Goal: Task Accomplishment & Management: Complete application form

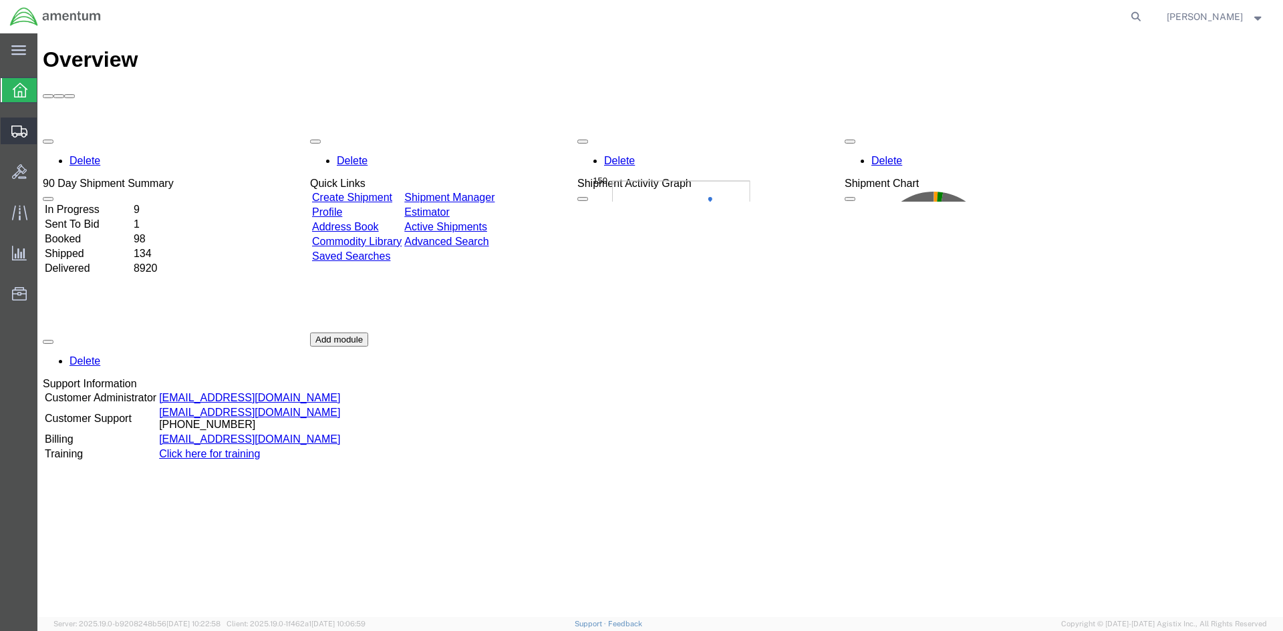
click at [0, 0] on span "Create Shipment" at bounding box center [0, 0] width 0 height 0
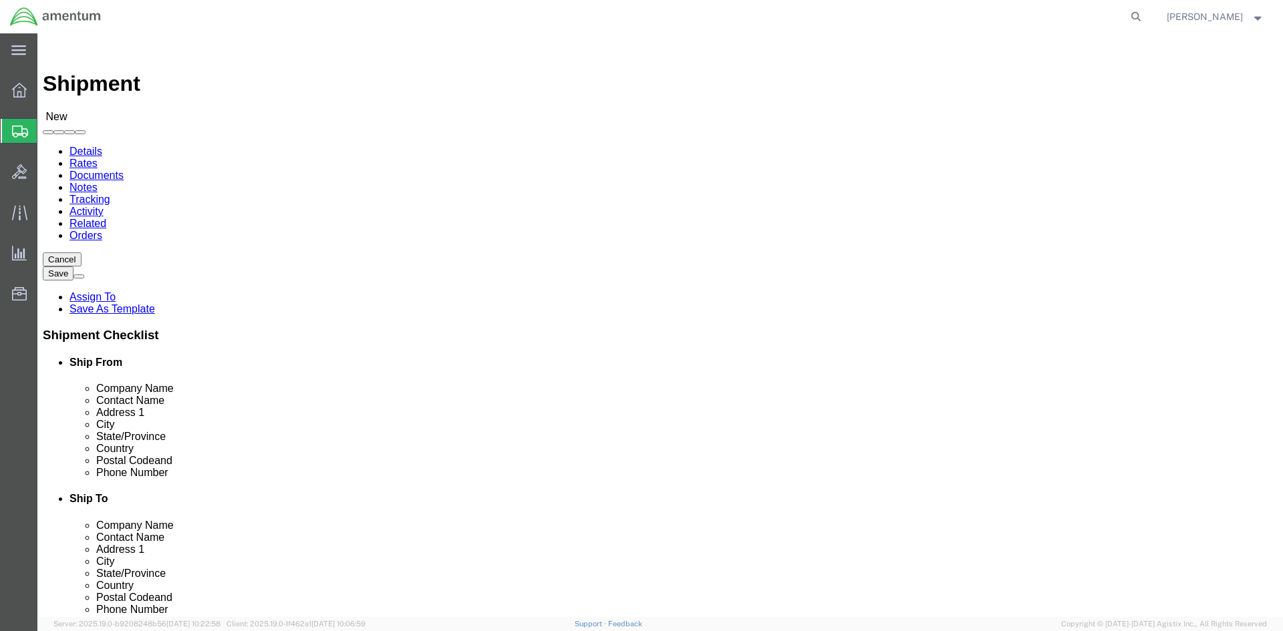
select select
select select "49918"
select select "WA"
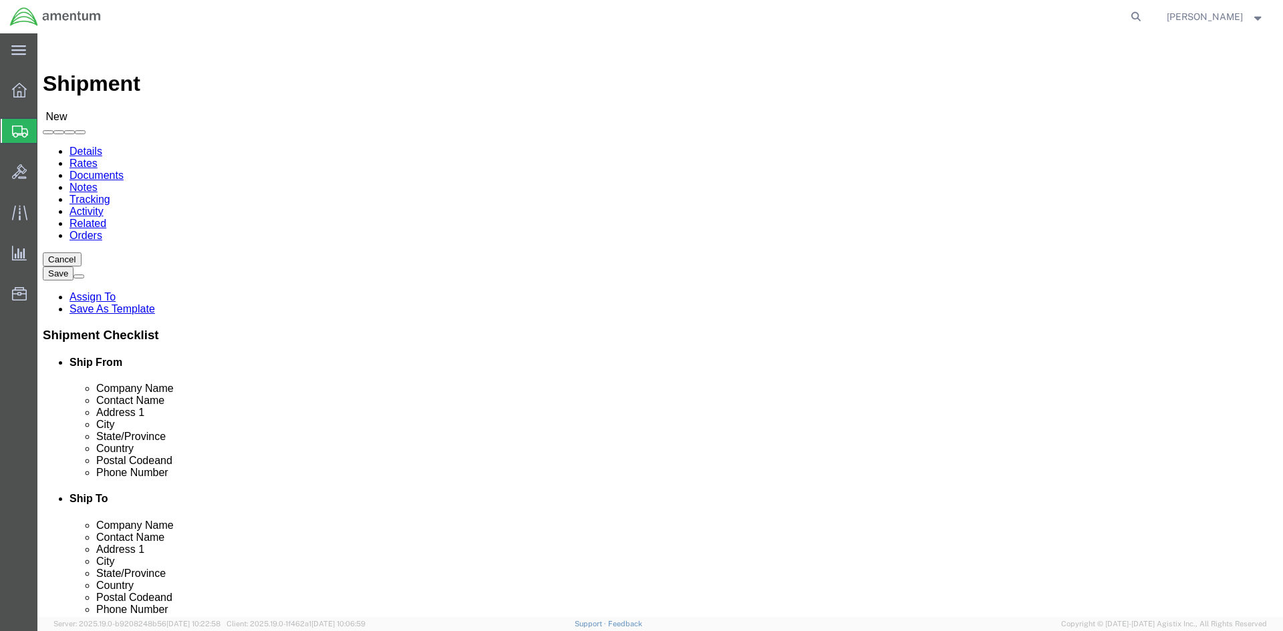
scroll to position [2539, 0]
select select "69291"
select select "[GEOGRAPHIC_DATA]"
click input "text"
type input "TDY MECHANIC [PERSON_NAME]"
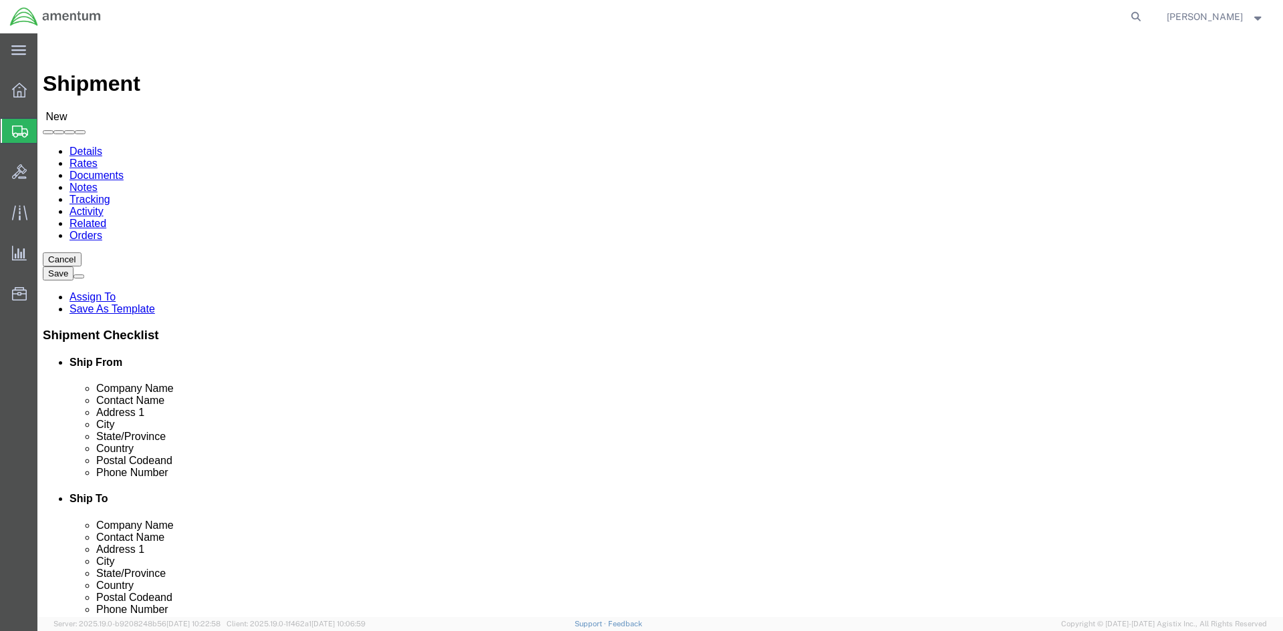
click input "text"
type input "[PHONE_NUMBER]"
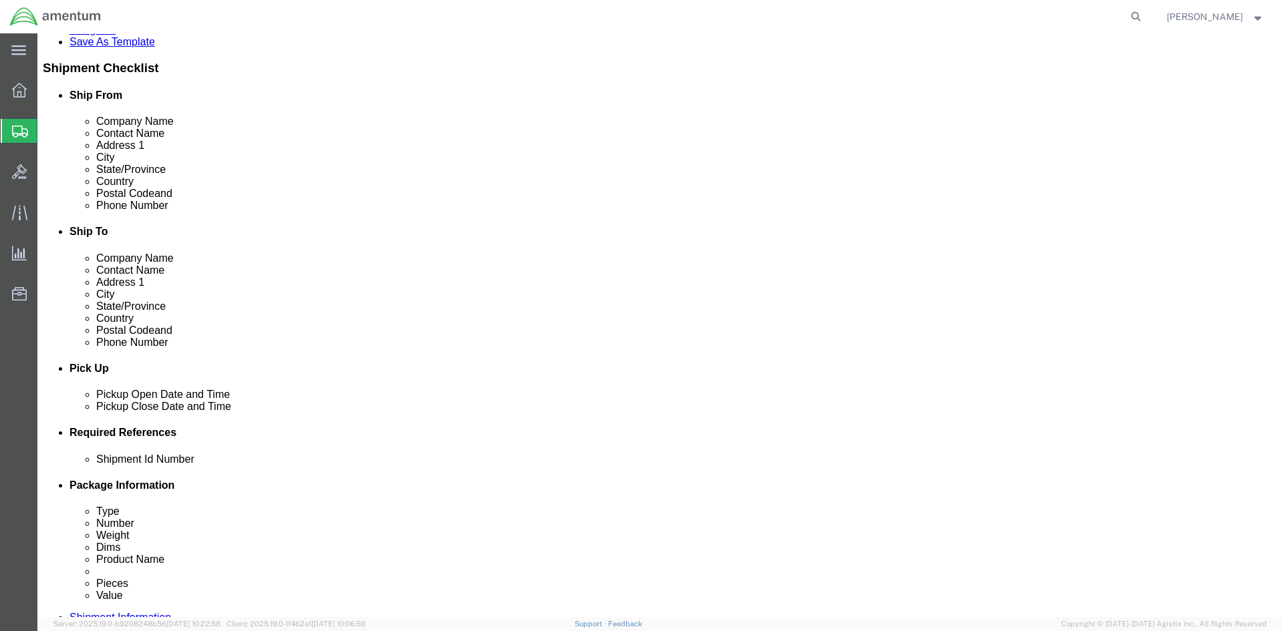
scroll to position [334, 0]
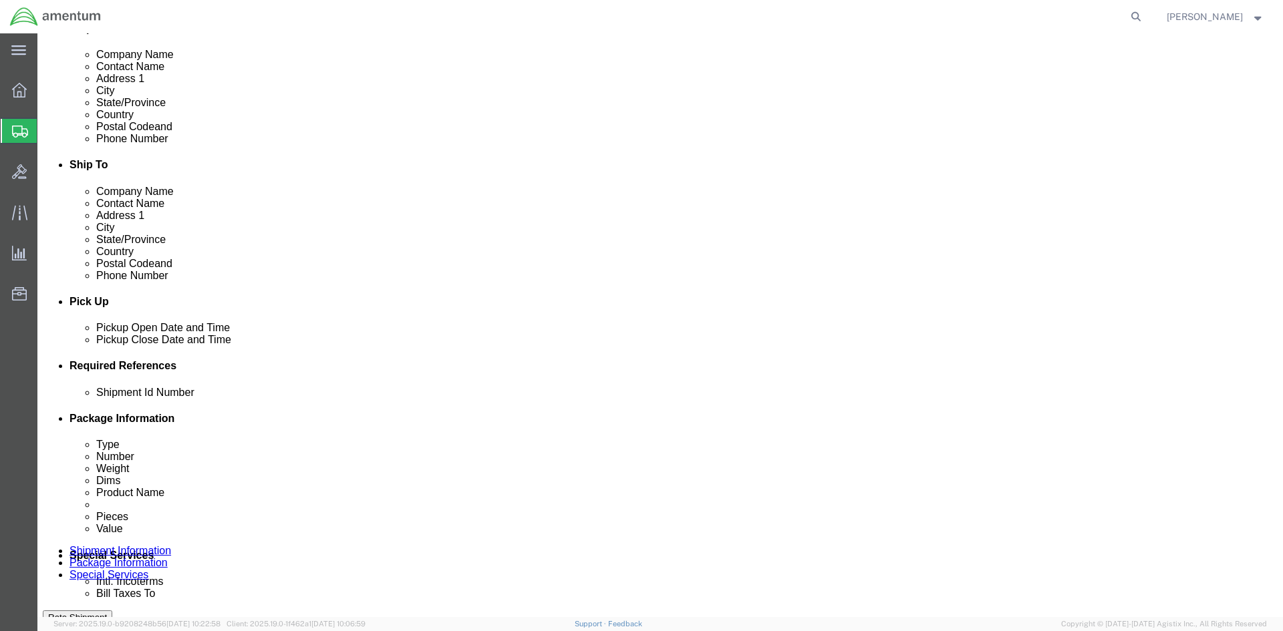
click div "[DATE] 1:00 PM"
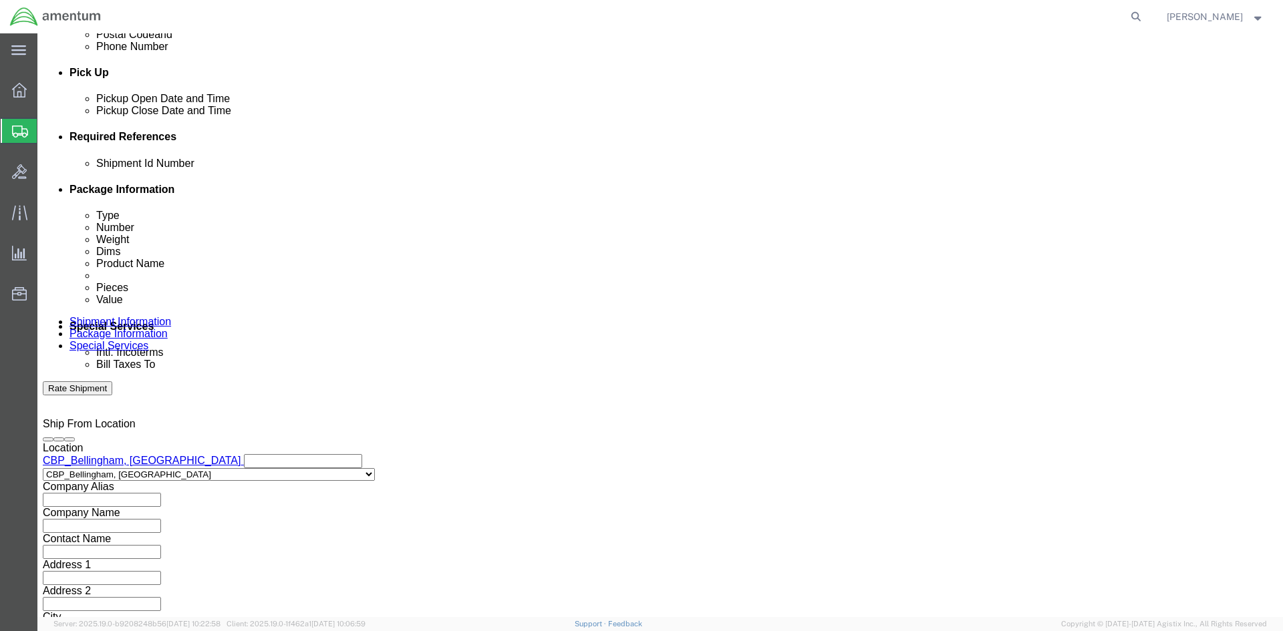
type input "3:30 PM"
click button "Apply"
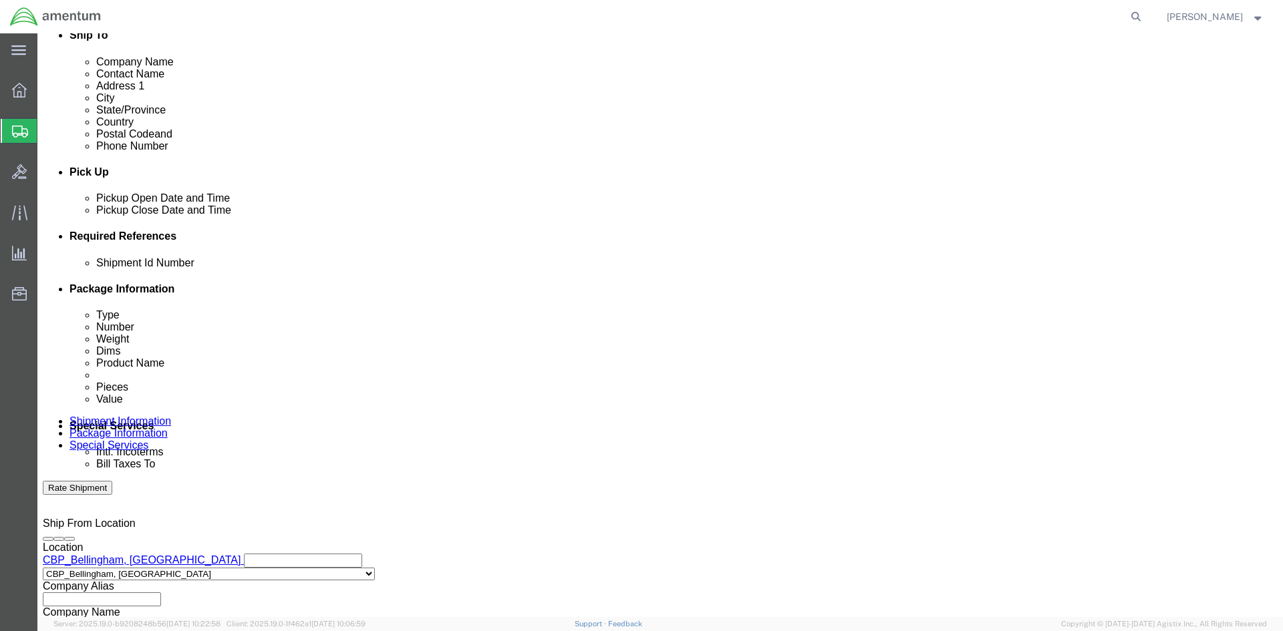
scroll to position [496, 0]
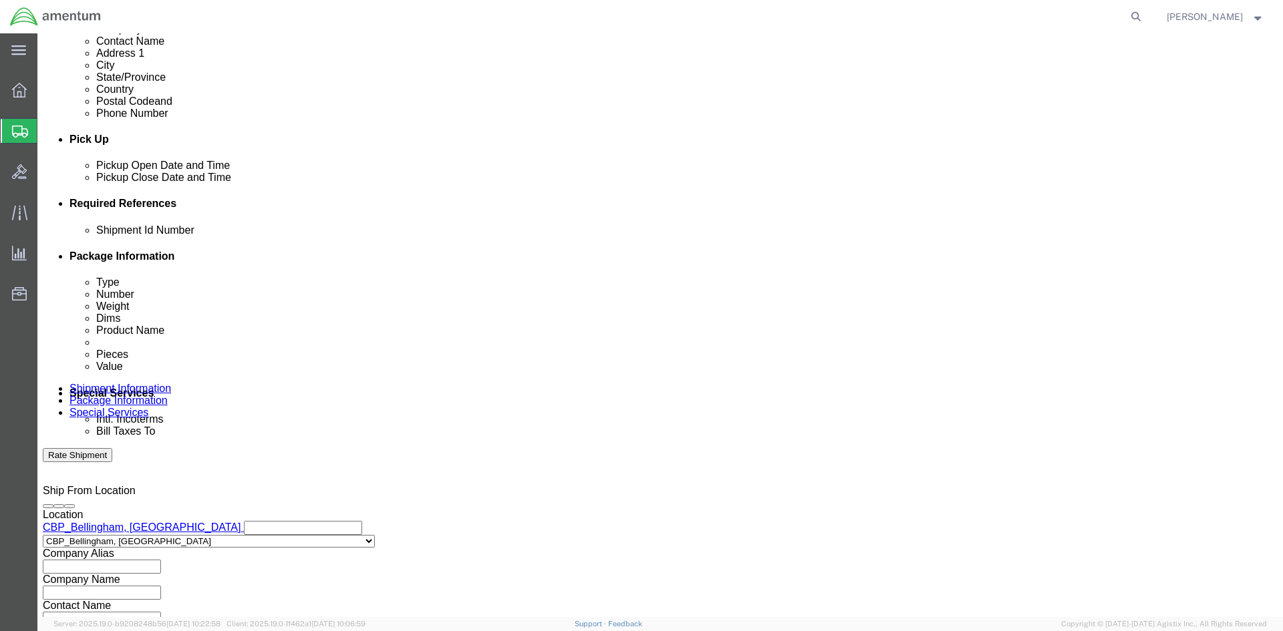
click input "text"
type input "personal toolbox"
click button "Add reference"
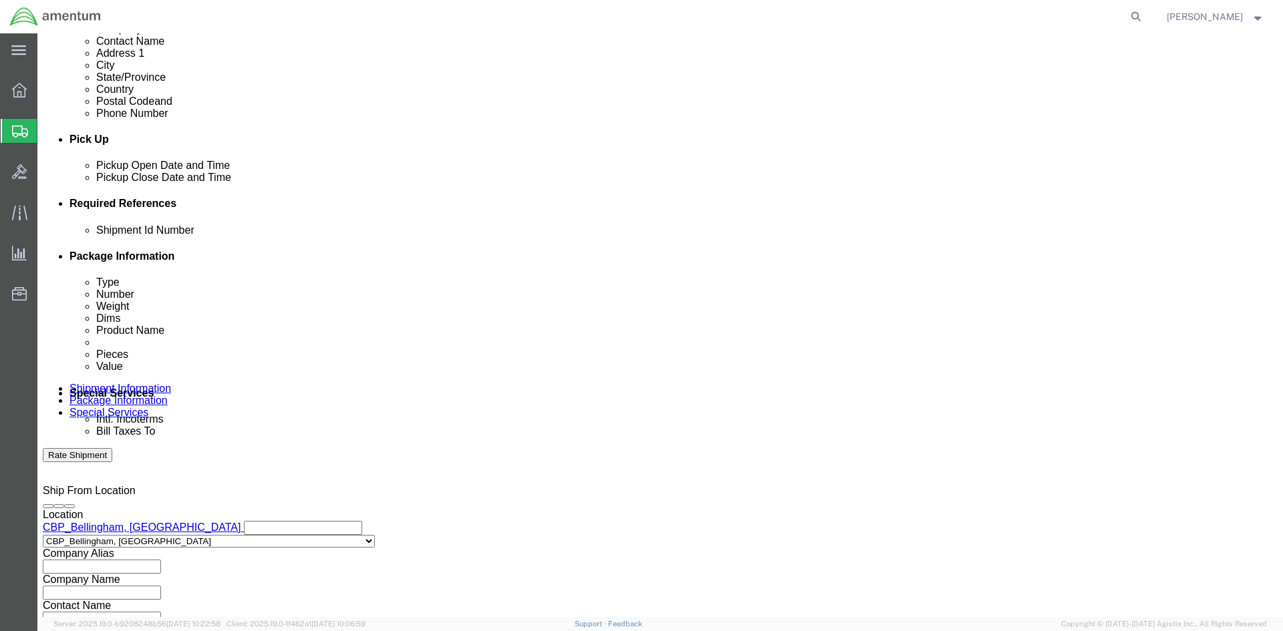
click select "Select Account Type Activity ID Airline Appointment Number ASN Batch Request # …"
select select "CUSTREF"
click select "Select Account Type Activity ID Airline Appointment Number ASN Batch Request # …"
click input "text"
type input "[PERSON_NAME]"
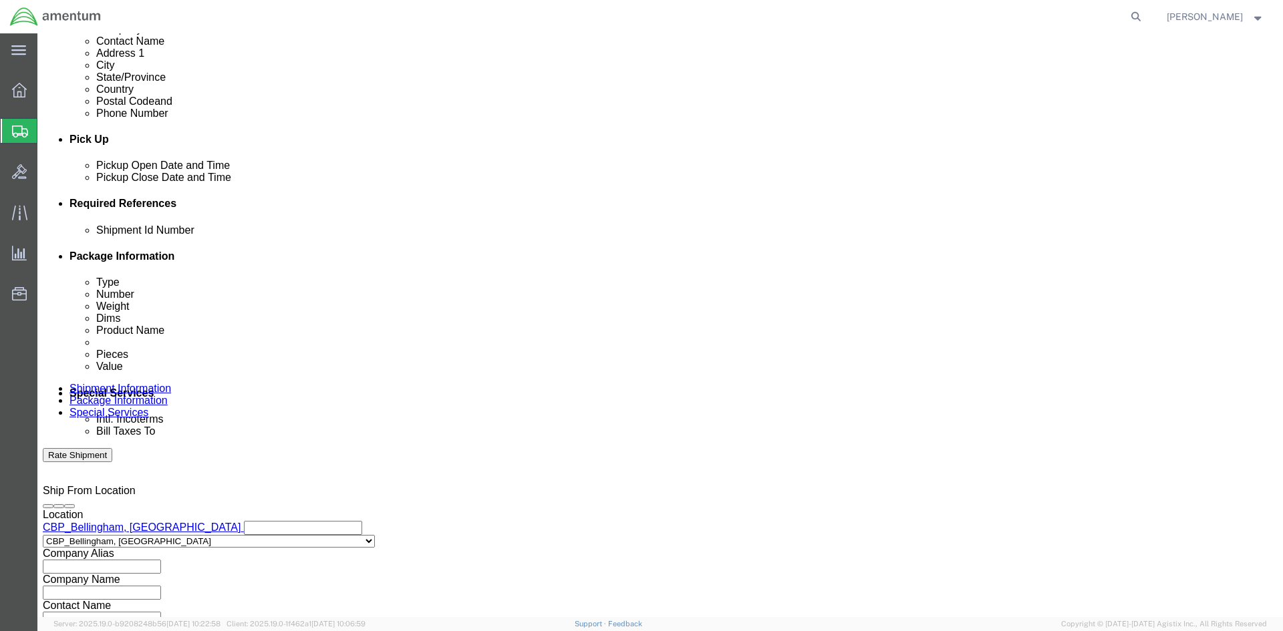
click select "Select Account Type Activity ID Airline Appointment Number ASN Batch Request # …"
select select "DEPT"
click select "Select Account Type Activity ID Airline Appointment Number ASN Batch Request # …"
click input "text"
type input "CBP"
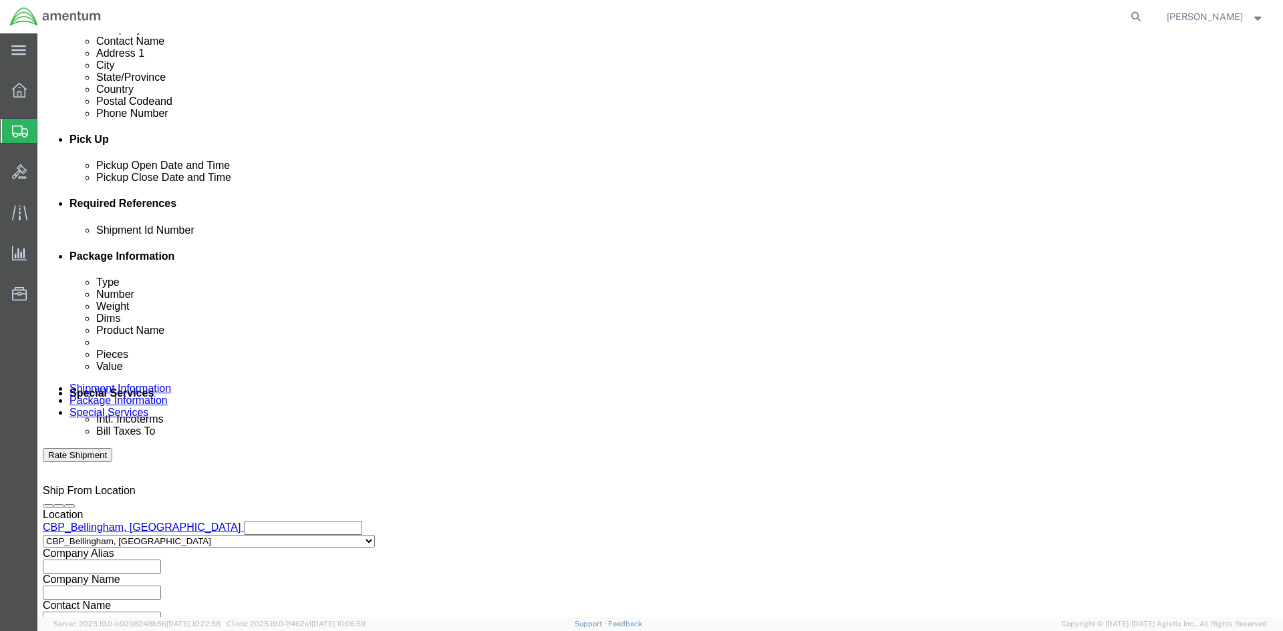
click select "Select Account Type Activity ID Airline Appointment Number ASN Batch Request # …"
select select "PROJNUM"
click select "Select Account Type Activity ID Airline Appointment Number ASN Batch Request # …"
click input "text"
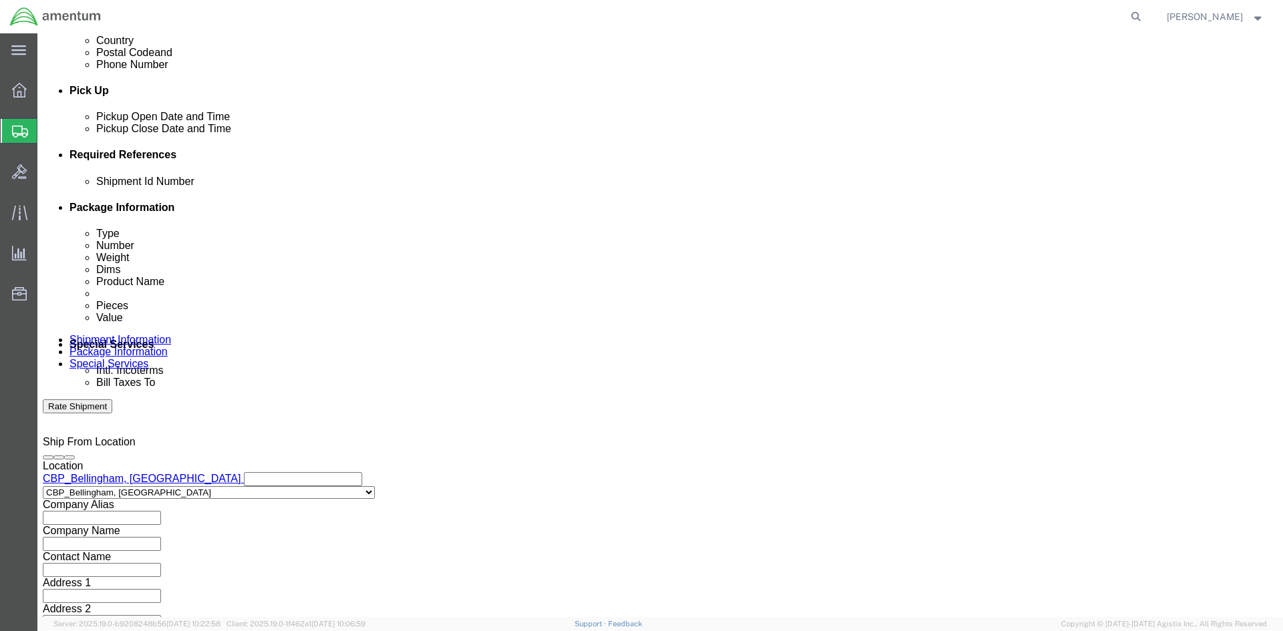
scroll to position [589, 0]
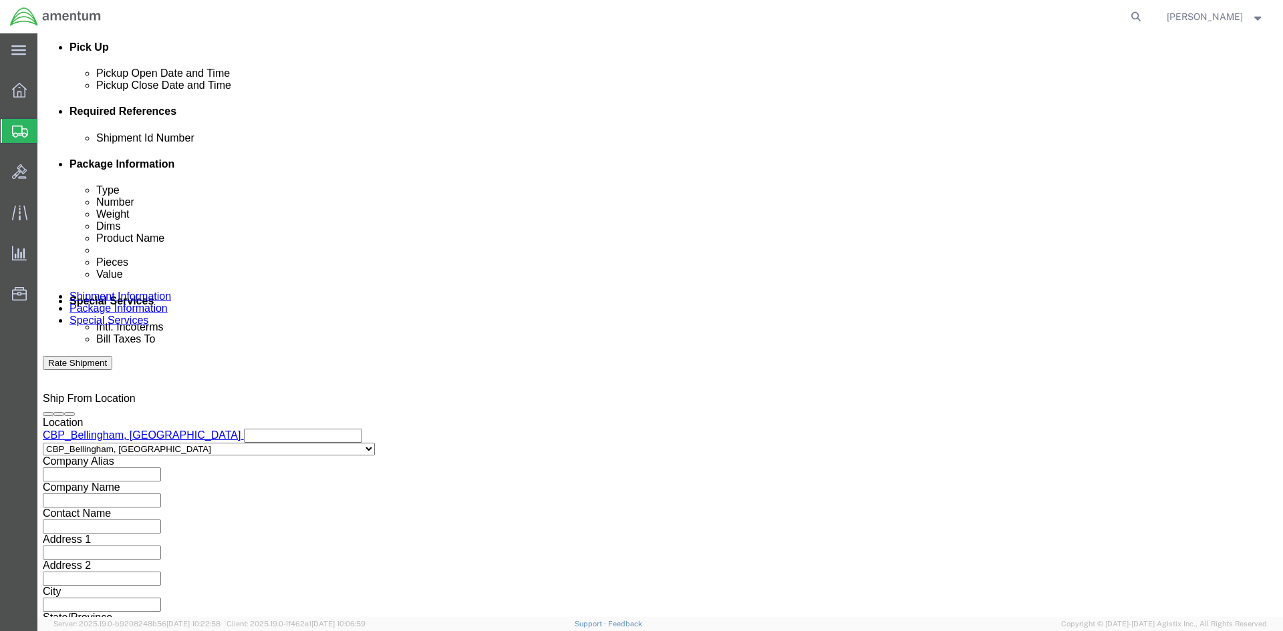
type input "6118.03.03.2219.000.WBE.0000"
click button "Continue"
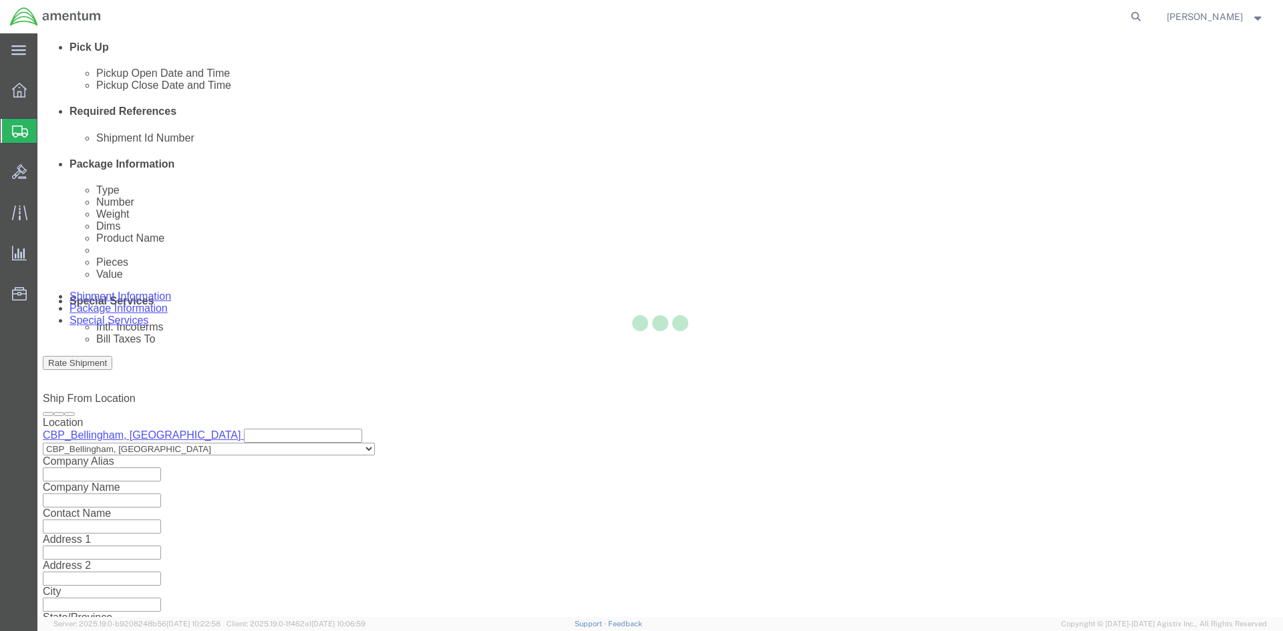
scroll to position [0, 0]
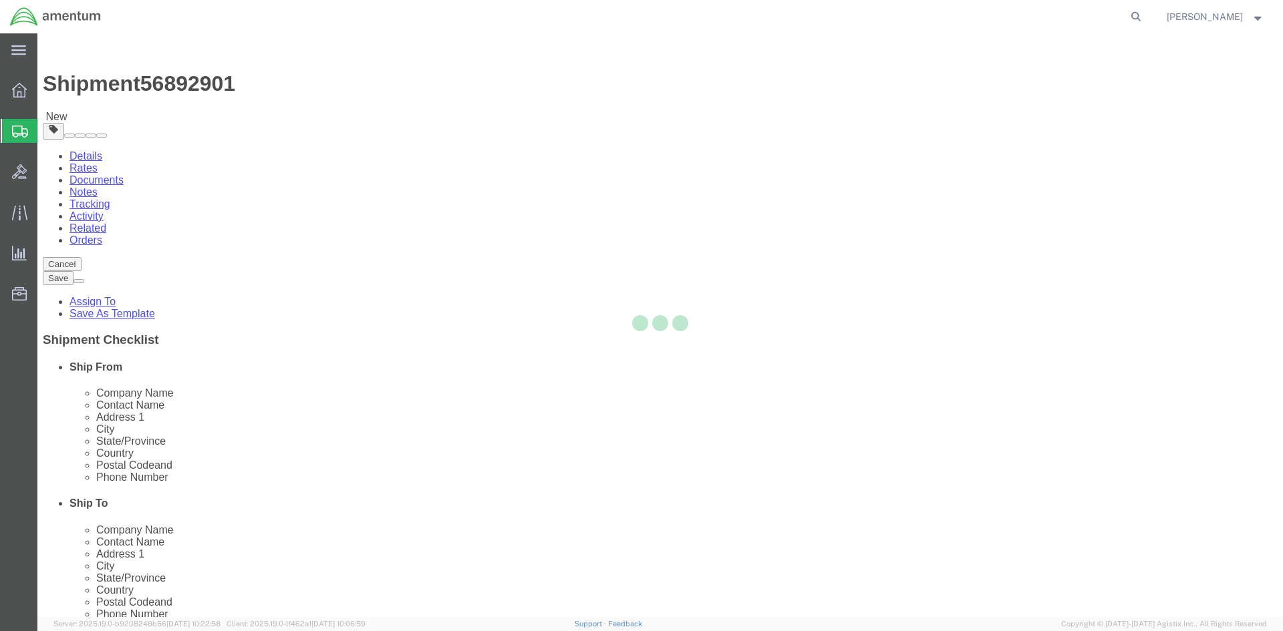
select select "CBOX"
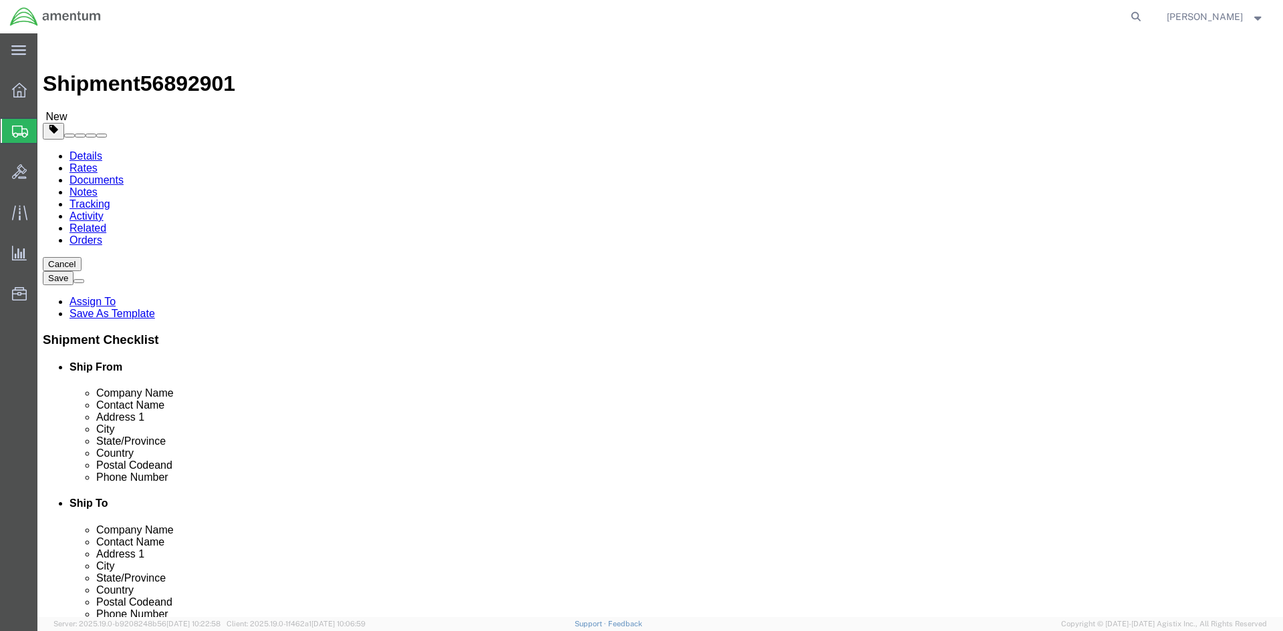
click input "text"
type input "24"
type input "15"
type input "18"
type input "75.00"
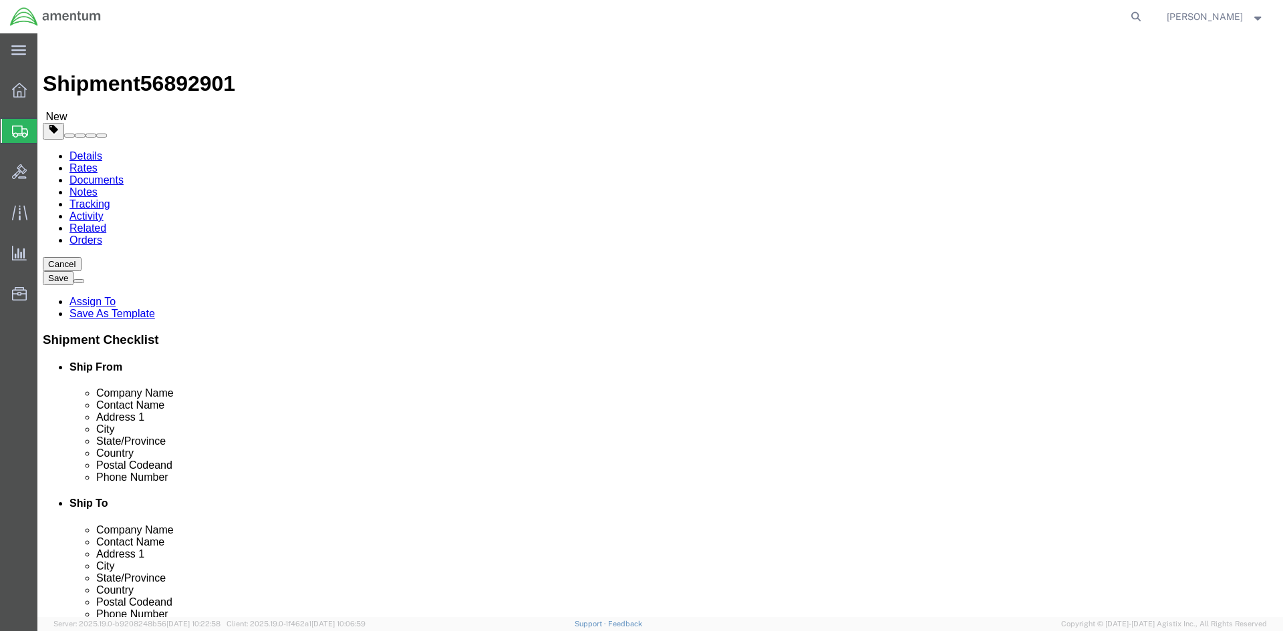
click link "Add Content"
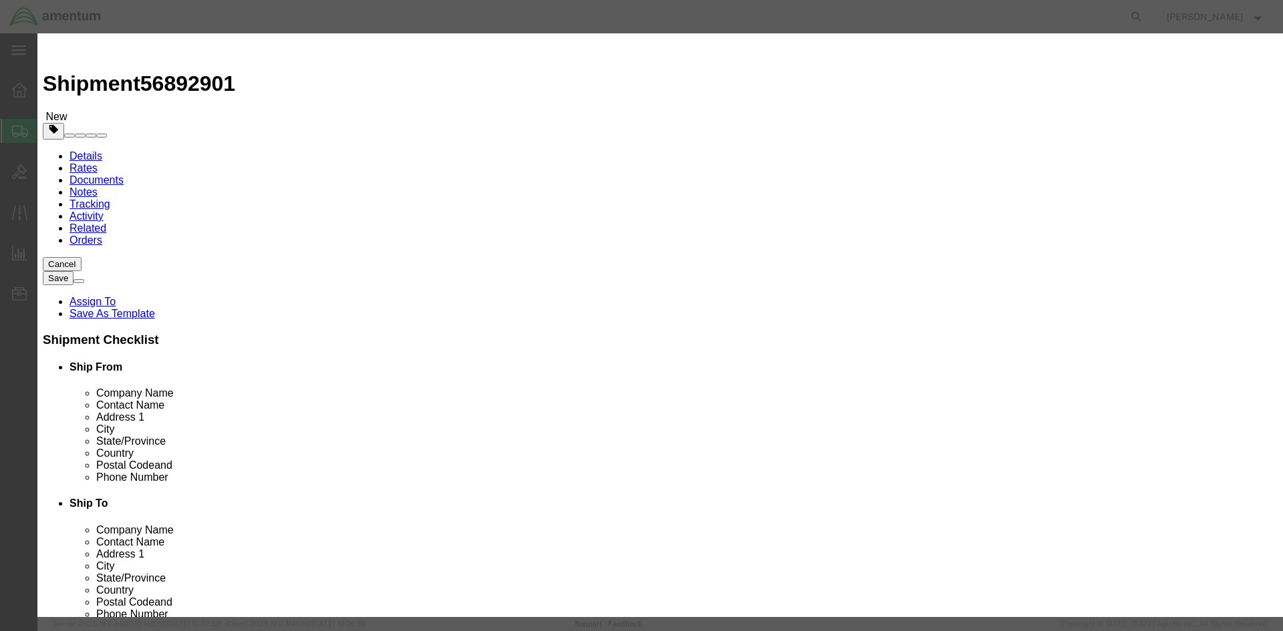
click input "text"
type input "MULTIPLE TOOLS"
type input "1"
type input "2000.00"
click div
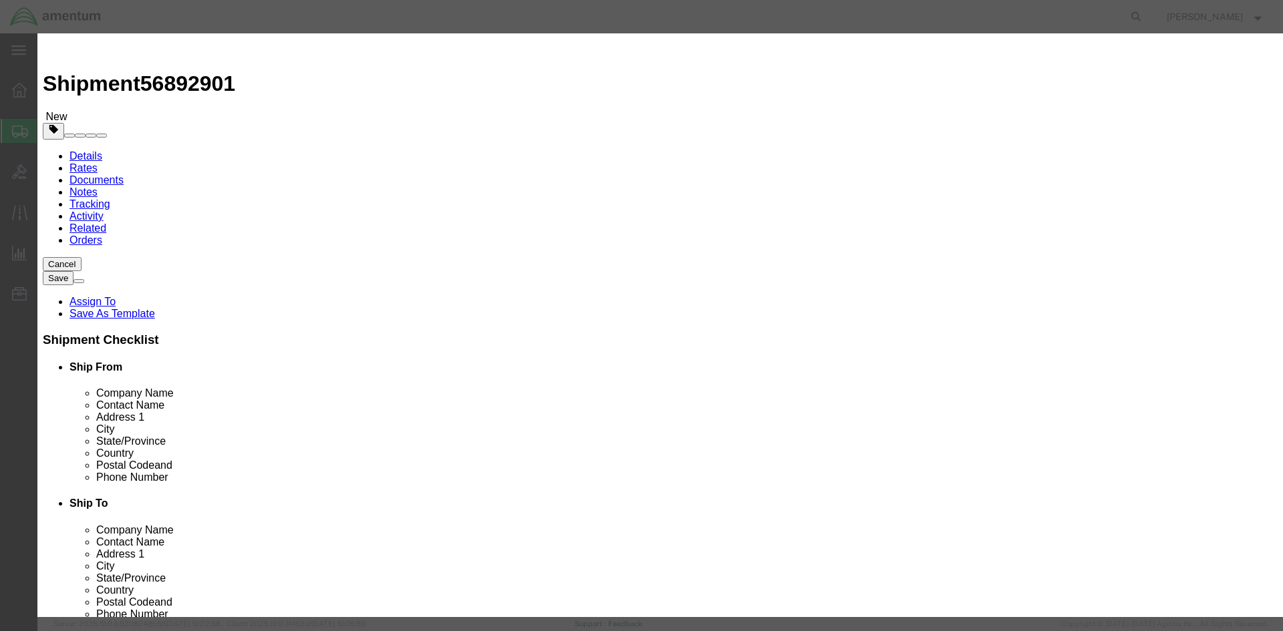
click input "checkbox"
checkbox input "true"
click button "Save & Close"
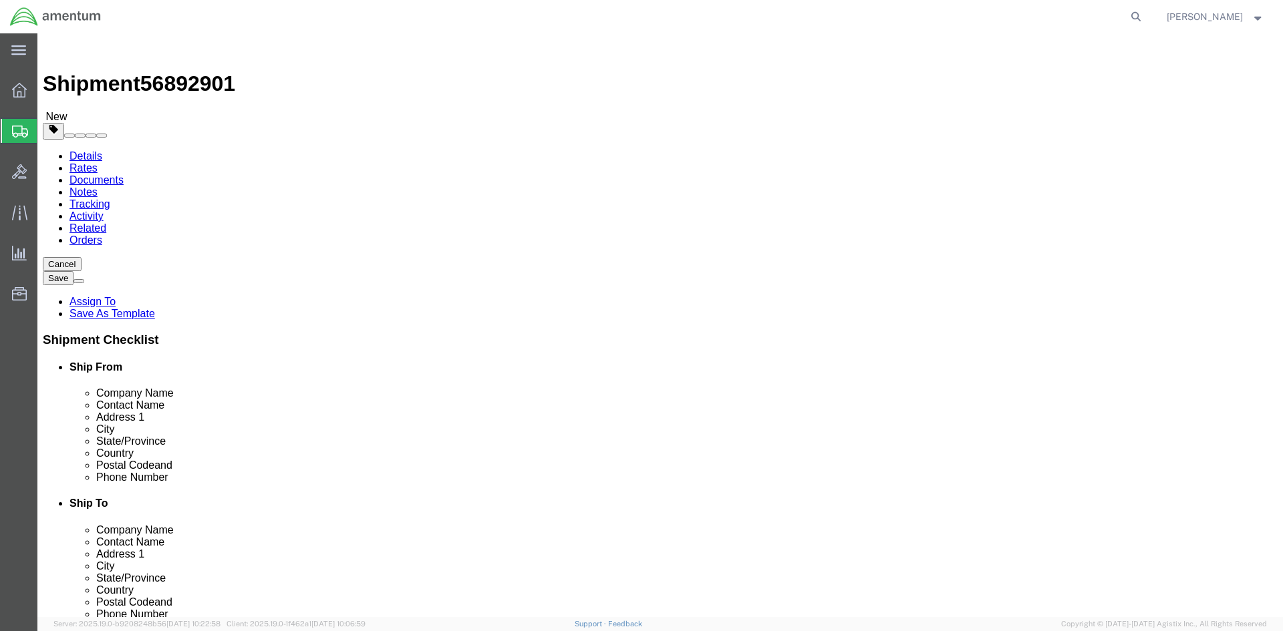
click button "Continue"
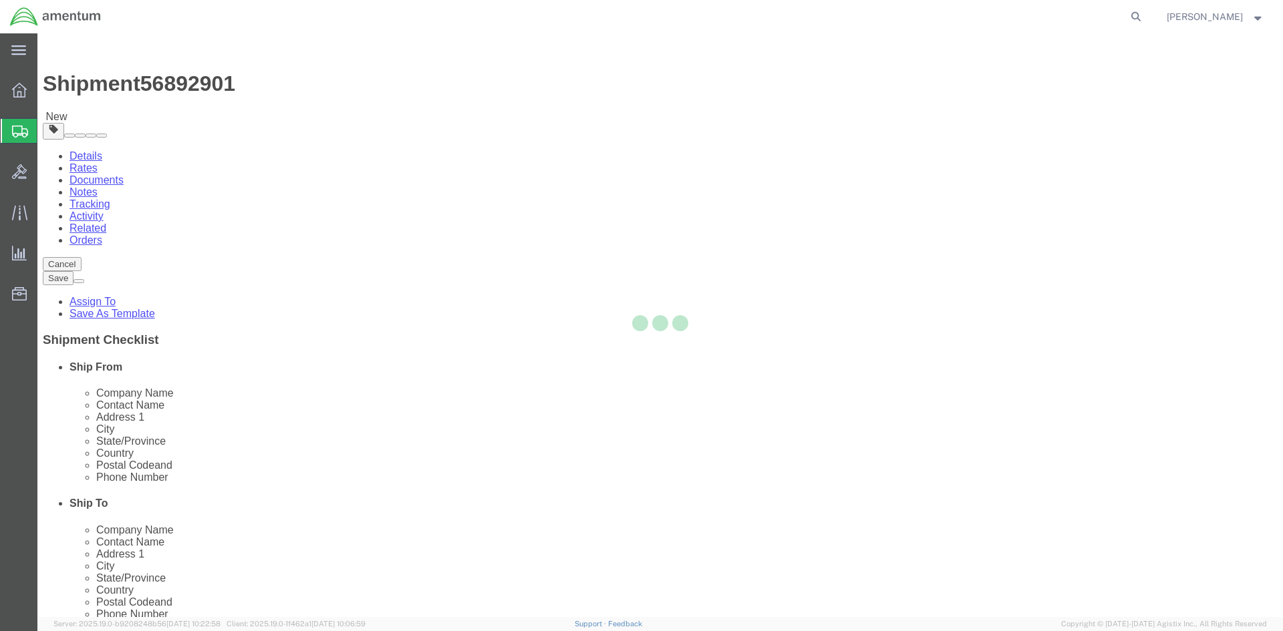
select select
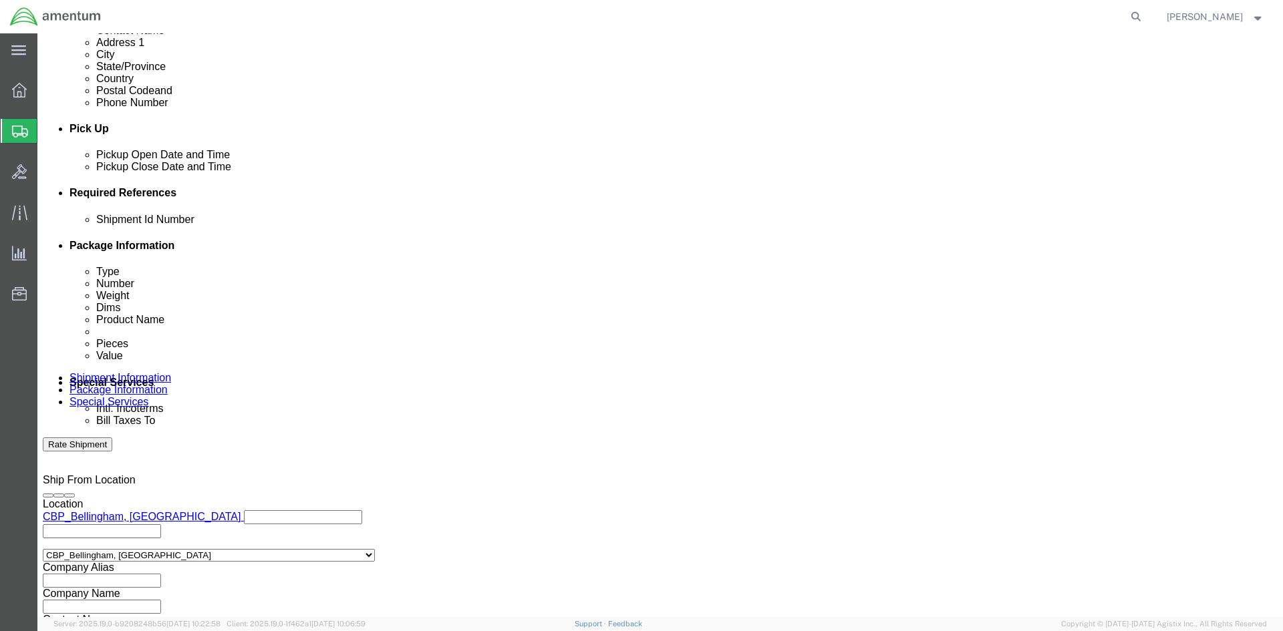
scroll to position [534, 0]
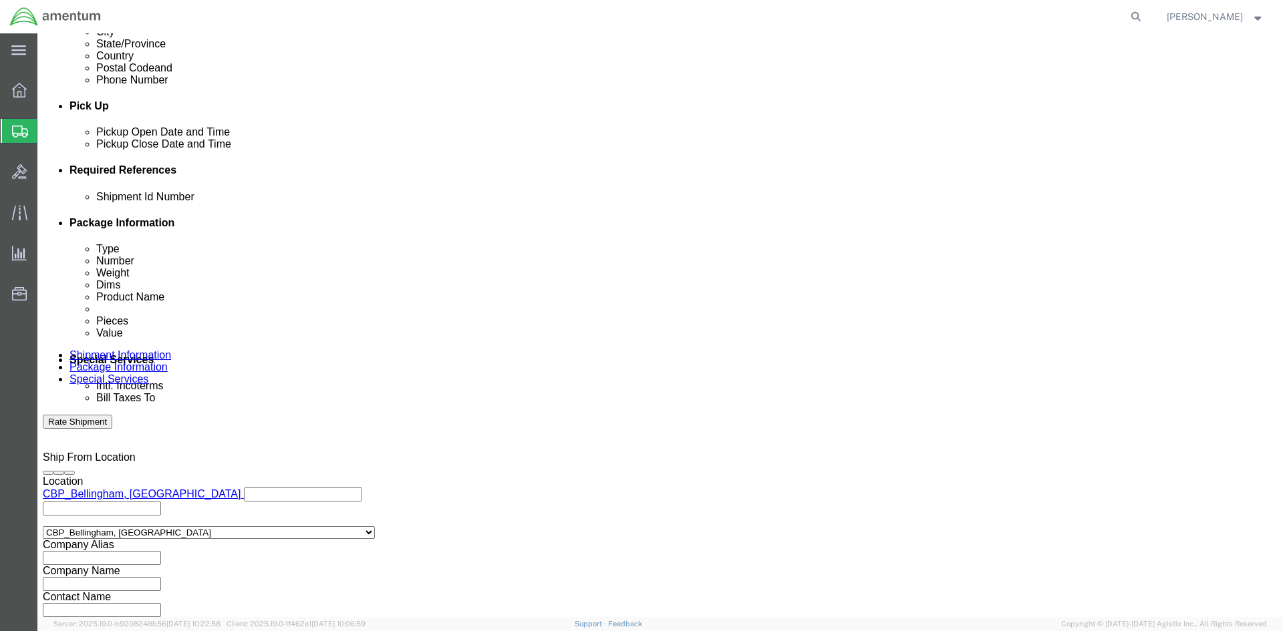
click input "text"
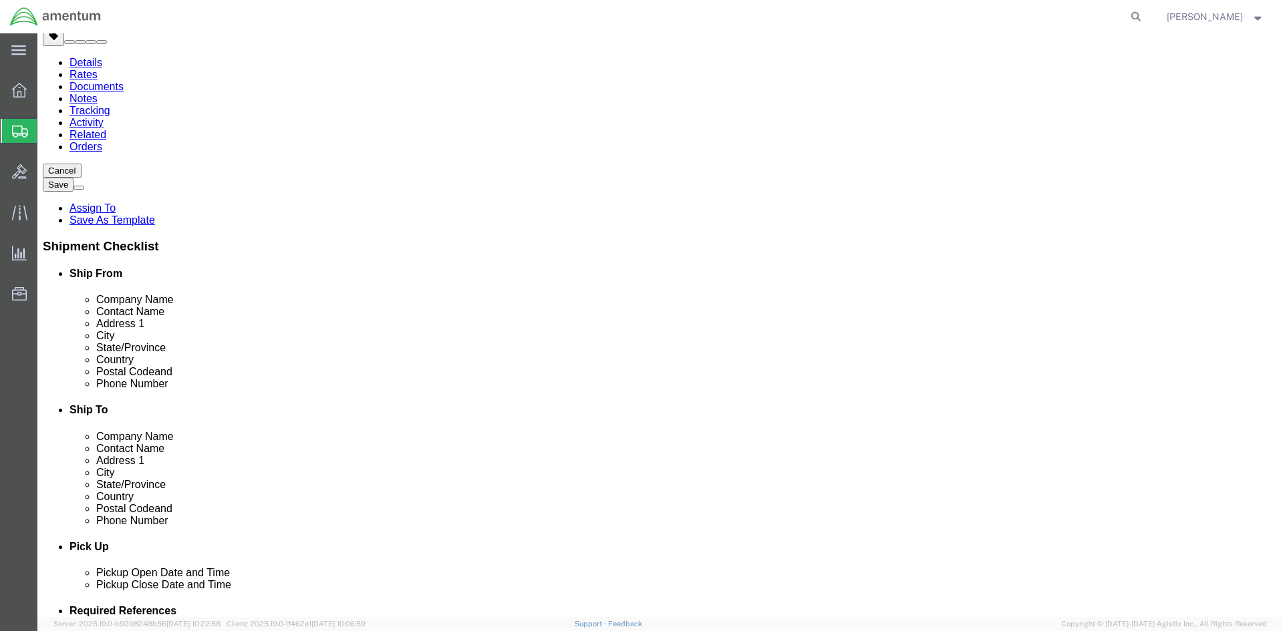
scroll to position [0, 0]
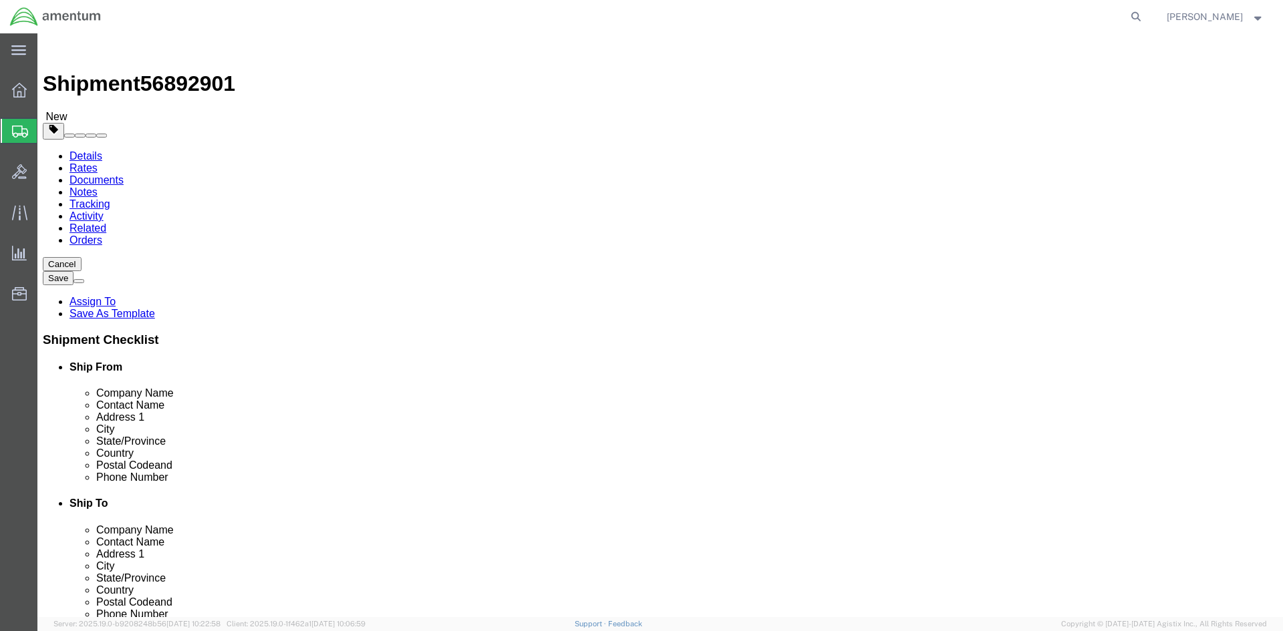
type input "2000.00"
click button "Rate Shipment"
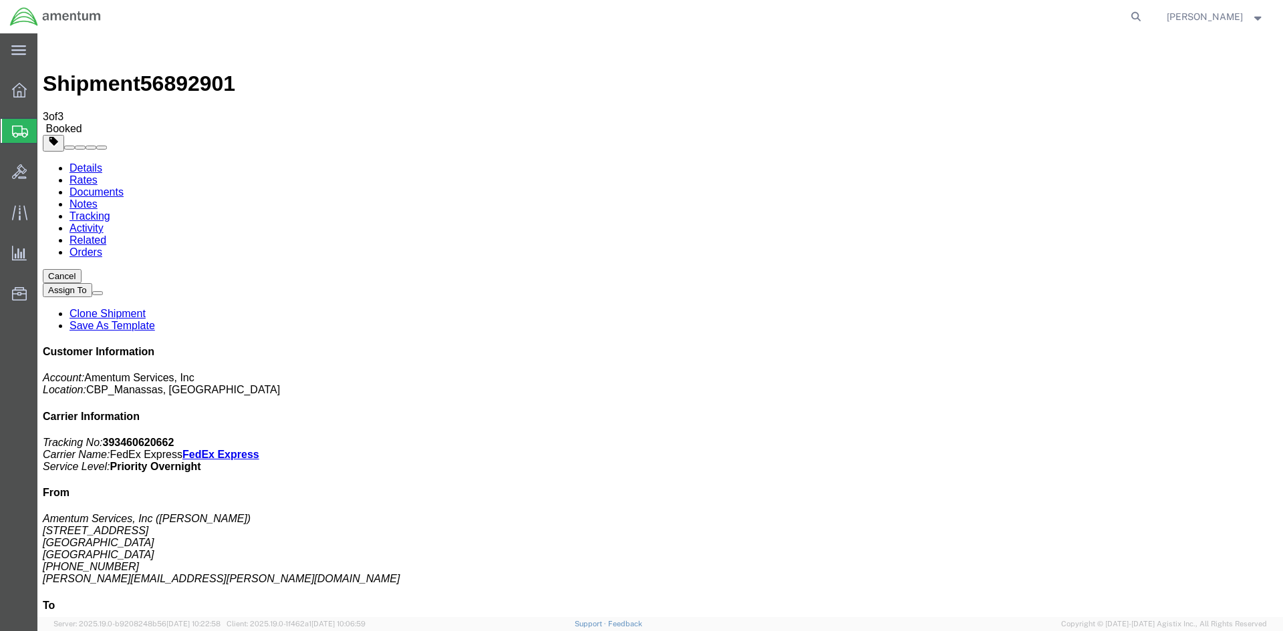
click at [77, 162] on link "Details" at bounding box center [85, 167] width 33 height 11
click link "Schedule pickup request"
